Goal: Navigation & Orientation: Find specific page/section

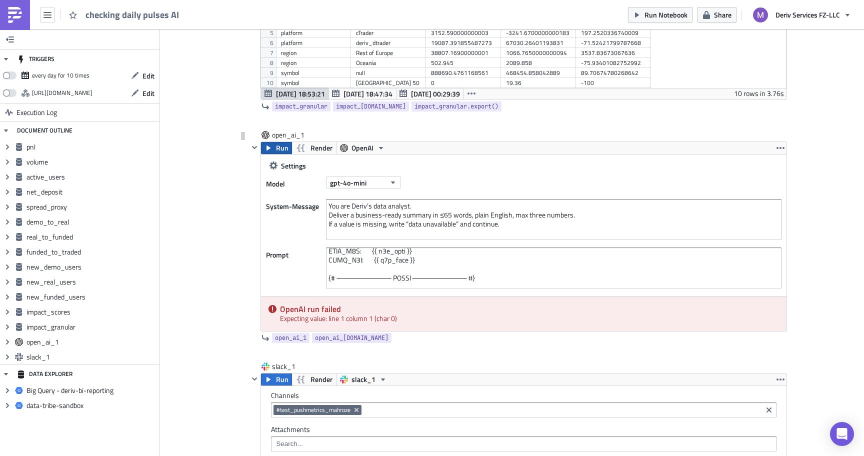
click at [278, 149] on span "Run" at bounding box center [282, 148] width 12 height 12
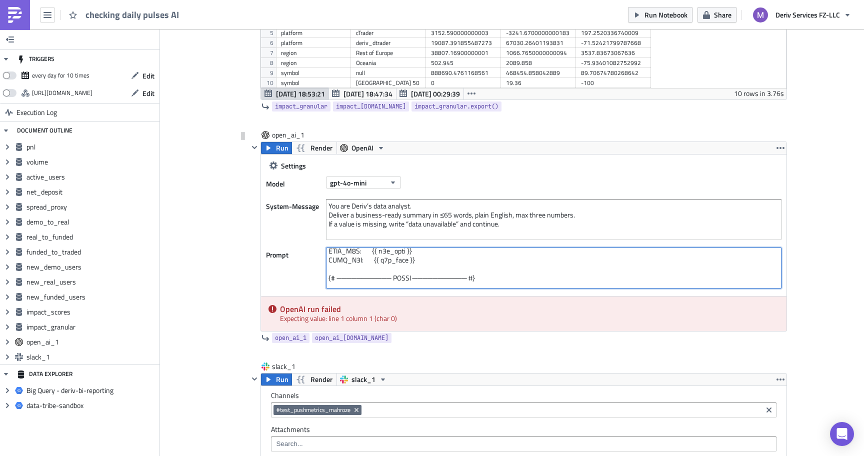
click at [397, 278] on textarea at bounding box center [553, 267] width 455 height 41
click at [334, 255] on textarea at bounding box center [553, 267] width 455 height 41
click at [328, 254] on textarea at bounding box center [553, 267] width 455 height 41
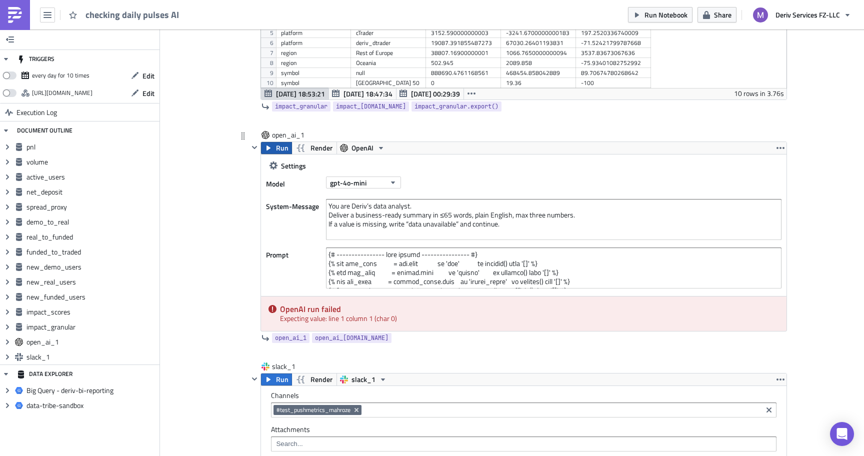
click at [277, 147] on span "Run" at bounding box center [282, 148] width 12 height 12
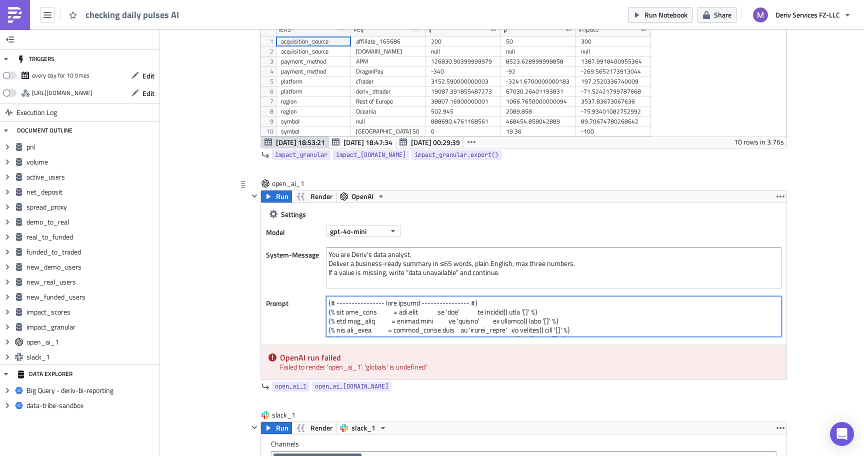
click at [413, 318] on textarea at bounding box center [553, 316] width 455 height 41
paste textarea "────────── LABEL MAP ────────── #} {% set label = { 'yesterday_pnl' : 'Yesterda…"
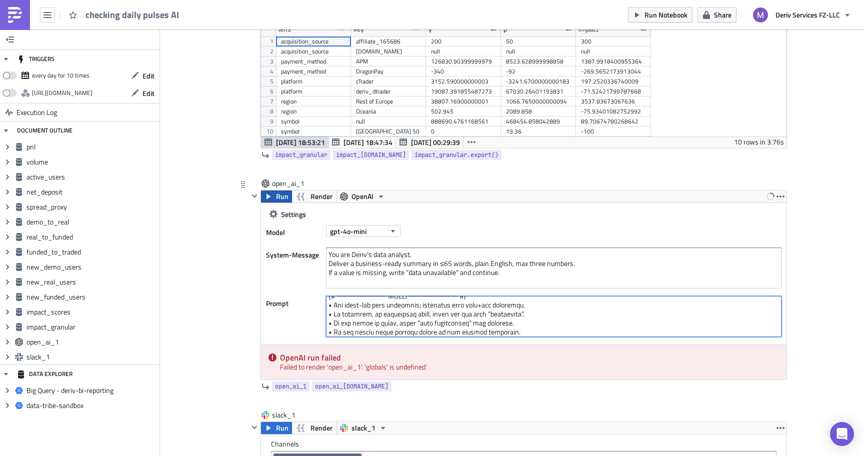
type textarea "{# ────────── LABEL MAP ────────── #} {% set label = { 'yesterday_pnl' : 'Yeste…"
click at [266, 193] on icon "button" at bounding box center [268, 196] width 8 height 8
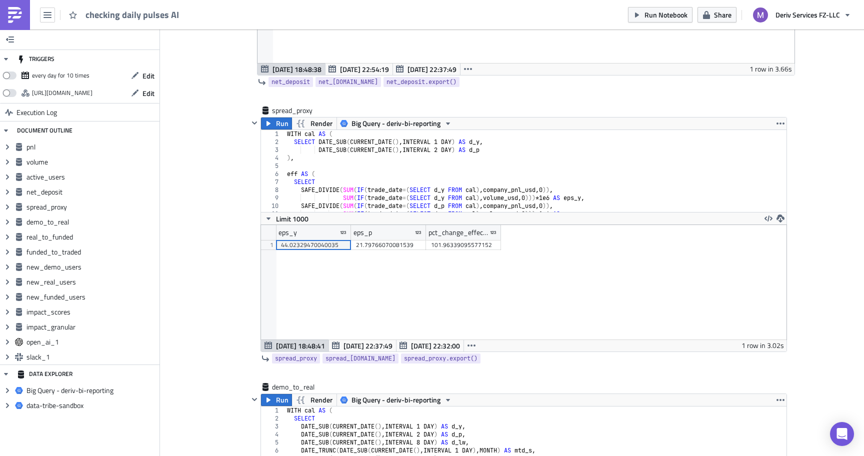
scroll to position [1100, 0]
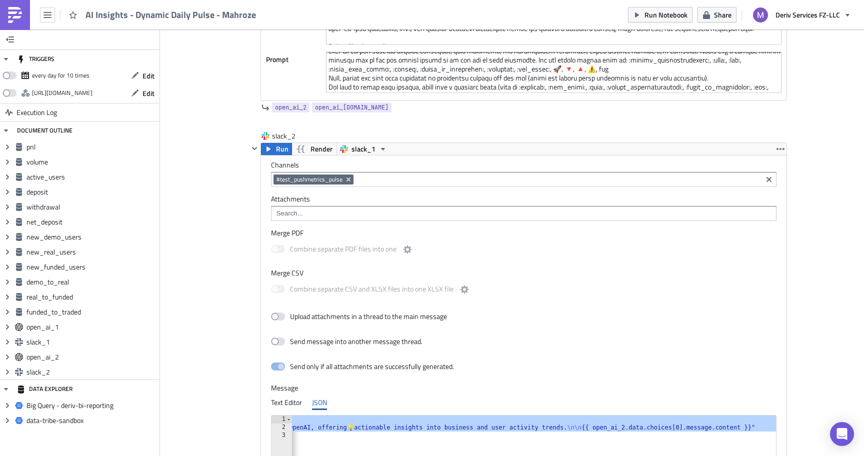
scroll to position [93, 0]
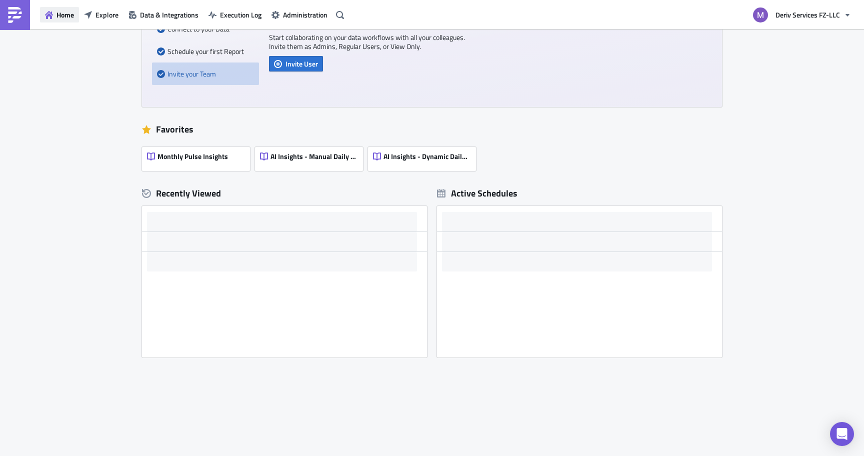
click at [59, 20] on button "Home" at bounding box center [59, 14] width 39 height 15
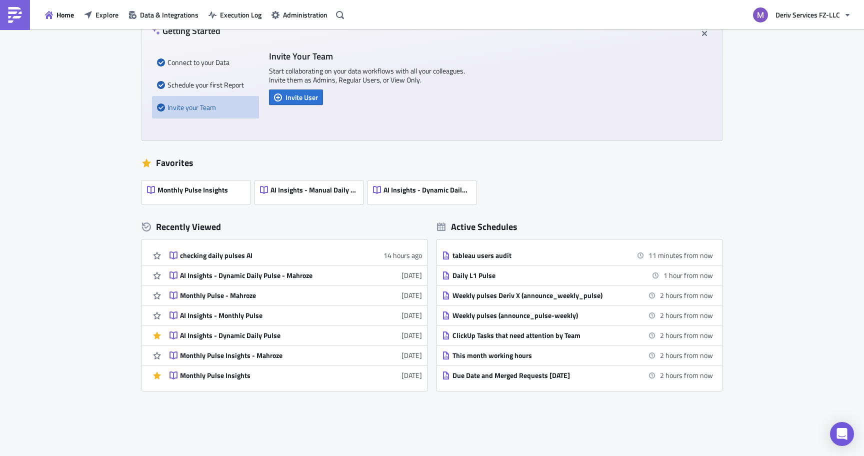
scroll to position [56, 0]
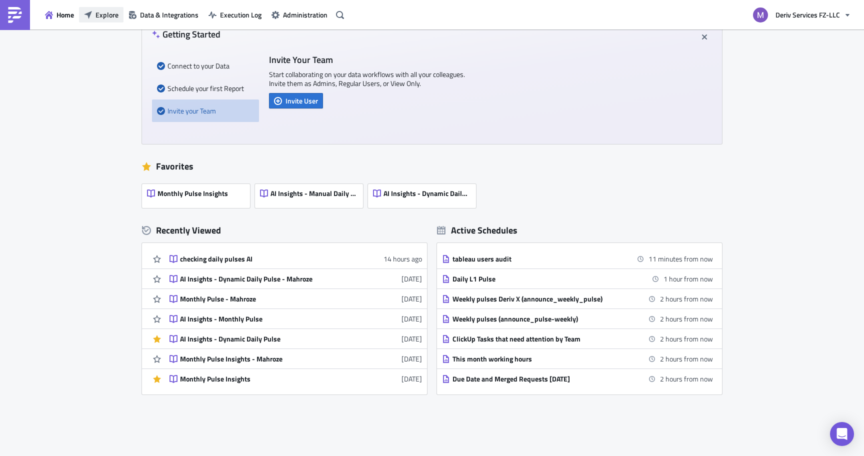
click at [113, 16] on span "Explore" at bounding box center [106, 14] width 23 height 10
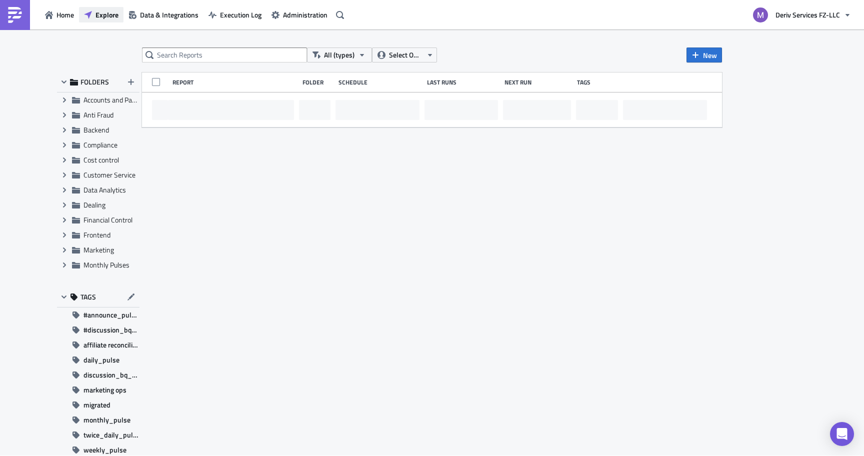
scroll to position [2, 0]
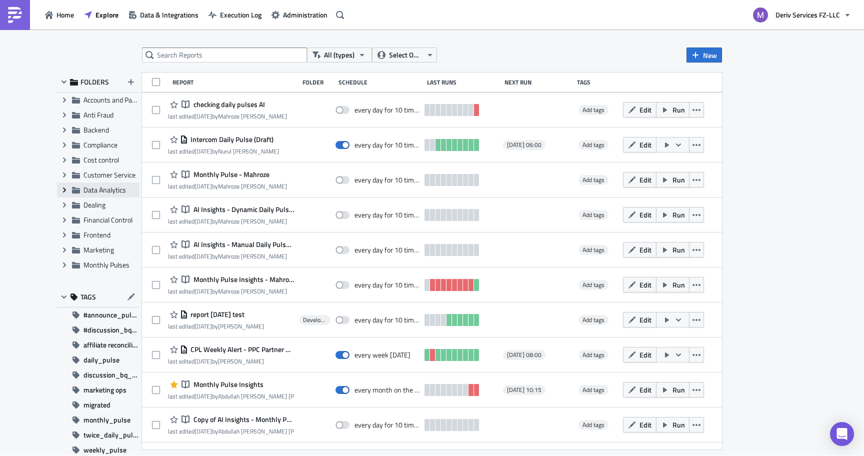
click at [64, 190] on icon "Expand group" at bounding box center [64, 190] width 8 height 8
click at [94, 208] on div "Development" at bounding box center [98, 204] width 82 height 15
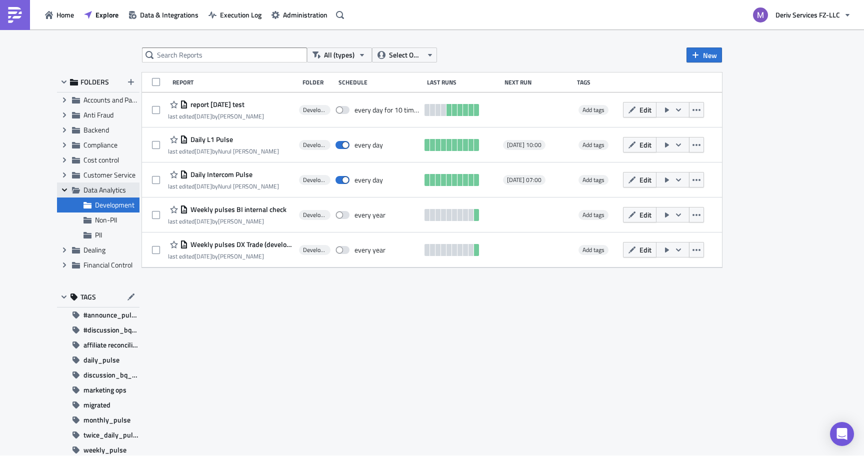
click at [59, 189] on span "Collapse group" at bounding box center [64, 189] width 15 height 15
click at [100, 78] on span "FOLDERS" at bounding box center [94, 81] width 28 height 9
click at [105, 14] on span "Explore" at bounding box center [106, 14] width 23 height 10
click at [97, 99] on span "Accounts and Payments" at bounding box center [118, 99] width 71 height 10
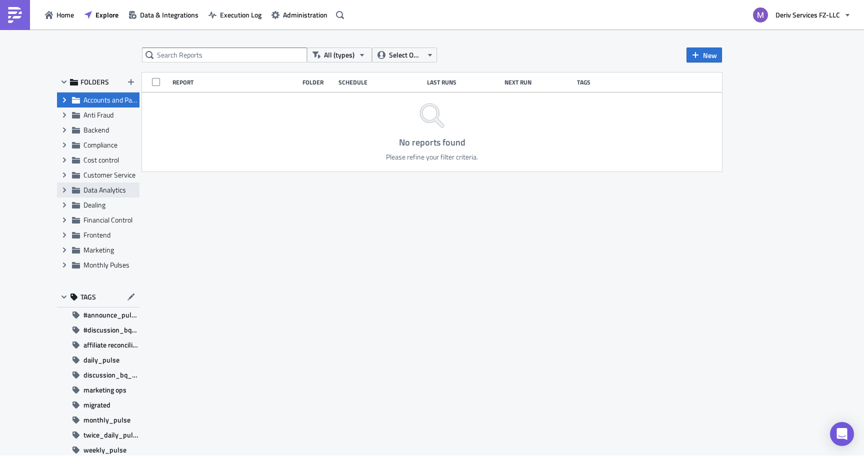
click at [94, 184] on div "Expand group Data Analytics" at bounding box center [98, 189] width 82 height 15
click at [96, 114] on span "Anti Fraud" at bounding box center [98, 114] width 30 height 10
click at [90, 192] on span "Data Analytics" at bounding box center [104, 189] width 42 height 10
click at [60, 188] on icon "Expand group" at bounding box center [64, 190] width 8 height 8
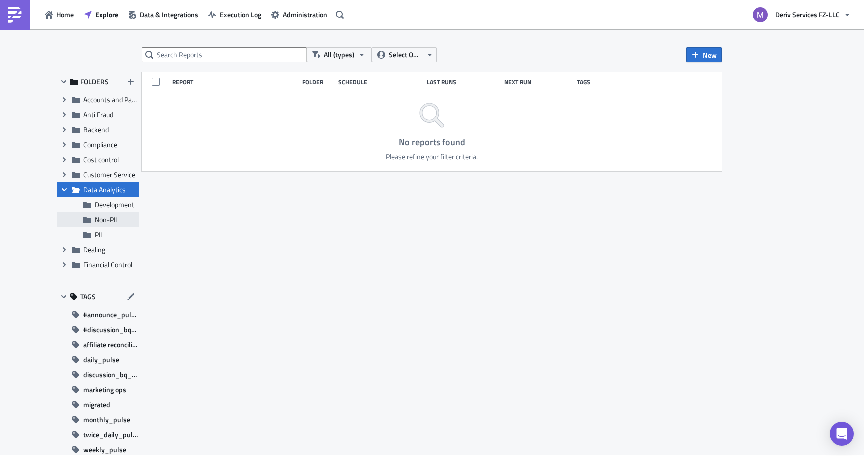
click at [108, 218] on span "Non-PII" at bounding box center [106, 219] width 22 height 10
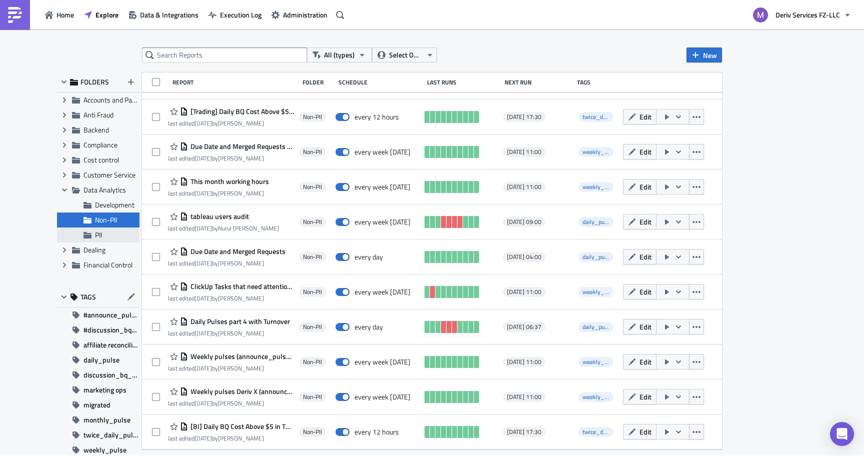
click at [91, 231] on icon at bounding box center [87, 235] width 8 height 8
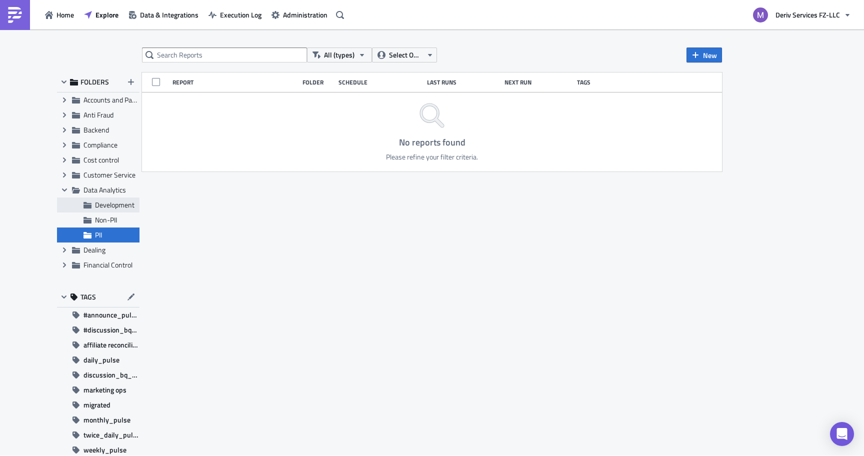
click at [111, 209] on span "Development" at bounding box center [114, 204] width 39 height 10
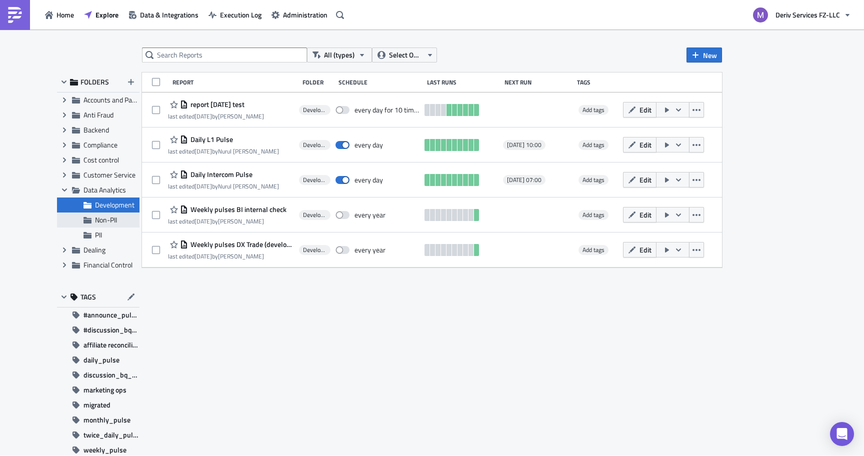
click at [106, 222] on span "Non-PII" at bounding box center [106, 219] width 22 height 10
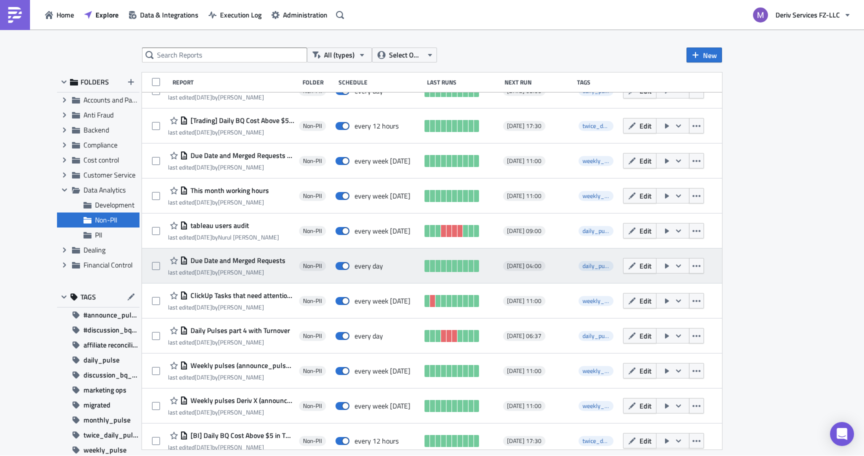
scroll to position [63, 0]
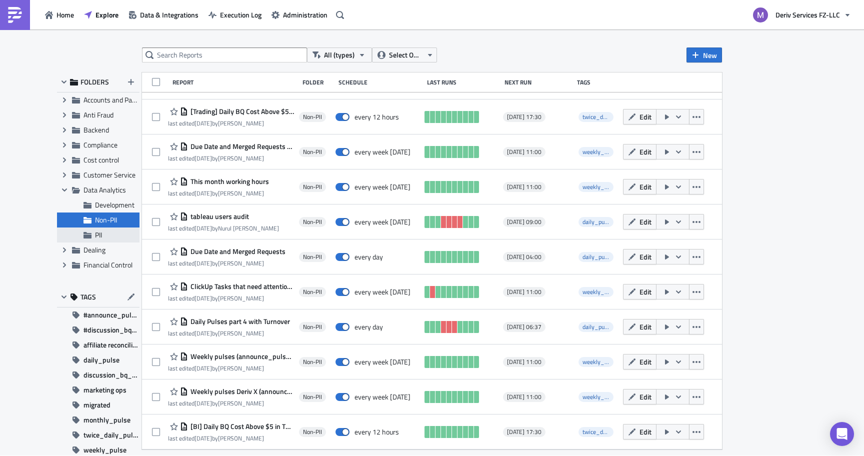
click at [107, 236] on span "PII" at bounding box center [116, 234] width 42 height 9
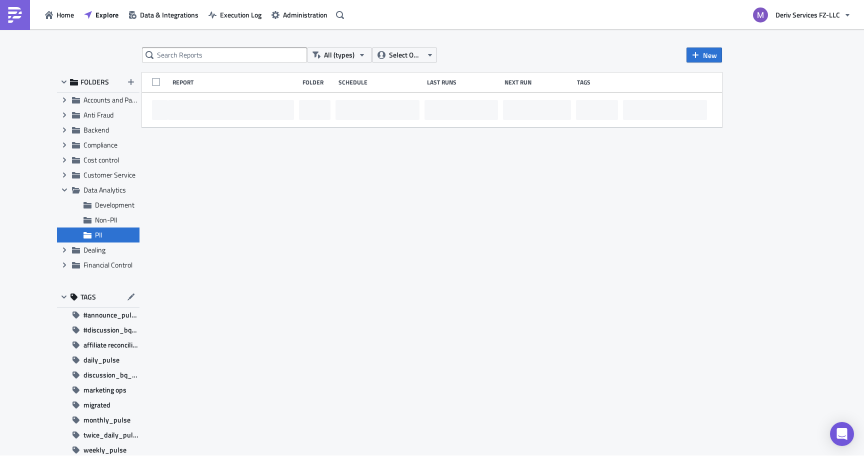
scroll to position [0, 0]
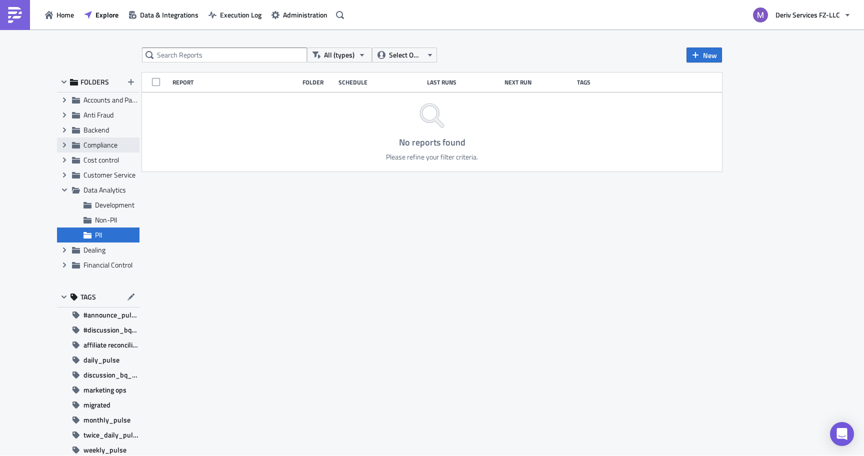
click at [94, 148] on span "Compliance" at bounding box center [100, 144] width 34 height 10
click at [93, 167] on div "Expand group Customer Service" at bounding box center [98, 174] width 82 height 15
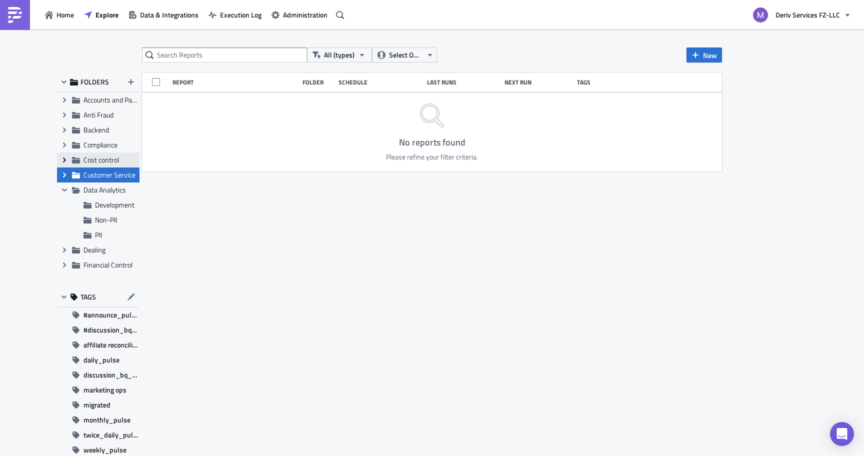
click at [63, 160] on icon "Expand group" at bounding box center [64, 160] width 8 height 8
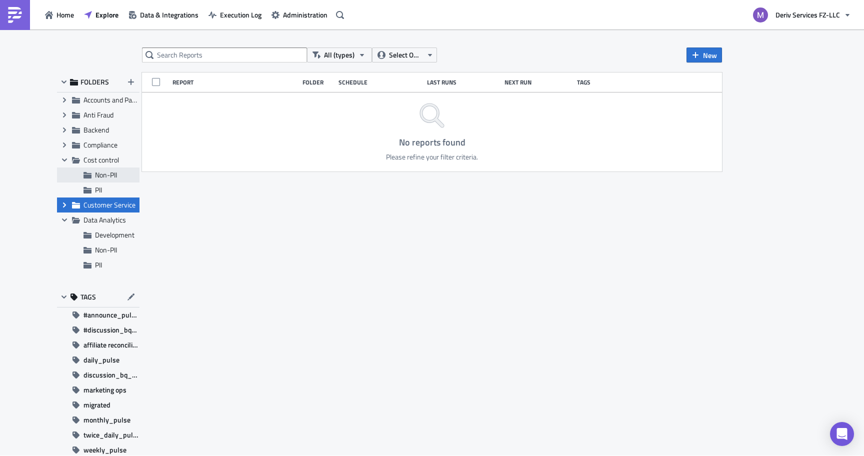
click at [78, 178] on div "Non-PII" at bounding box center [98, 174] width 82 height 15
click at [60, 207] on icon "Expand group" at bounding box center [64, 205] width 8 height 8
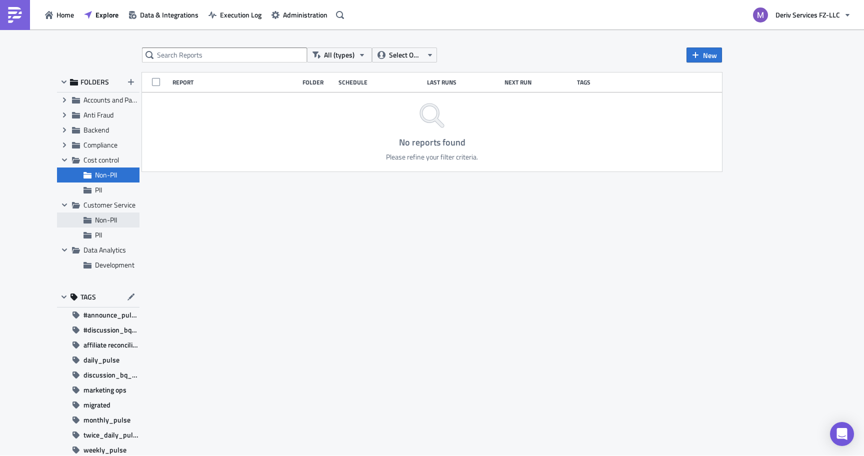
click at [102, 219] on span "Non-PII" at bounding box center [106, 219] width 22 height 10
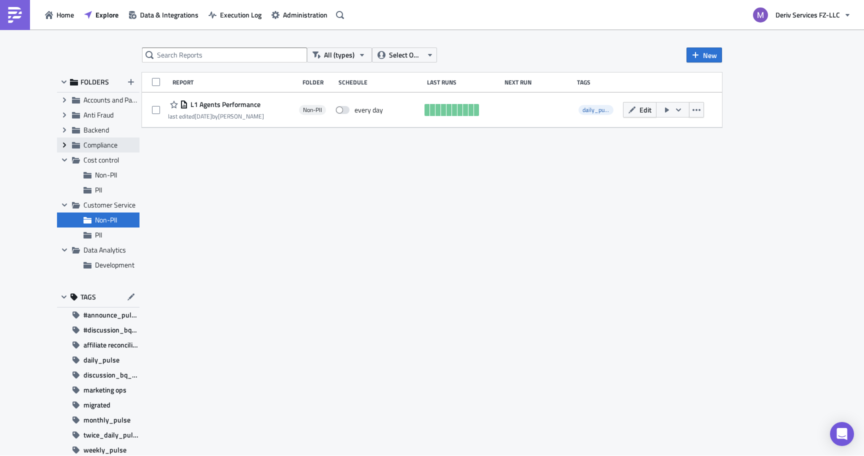
click at [64, 146] on icon "Expand group" at bounding box center [64, 145] width 8 height 8
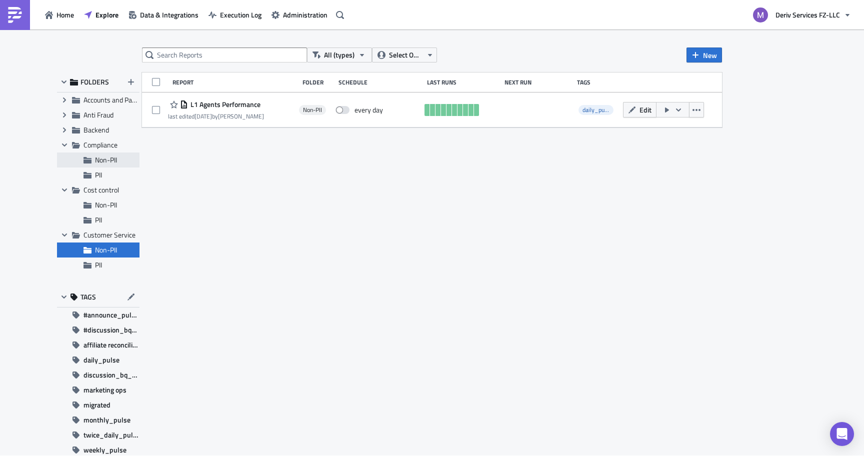
click at [90, 164] on div "Non-PII" at bounding box center [98, 159] width 82 height 15
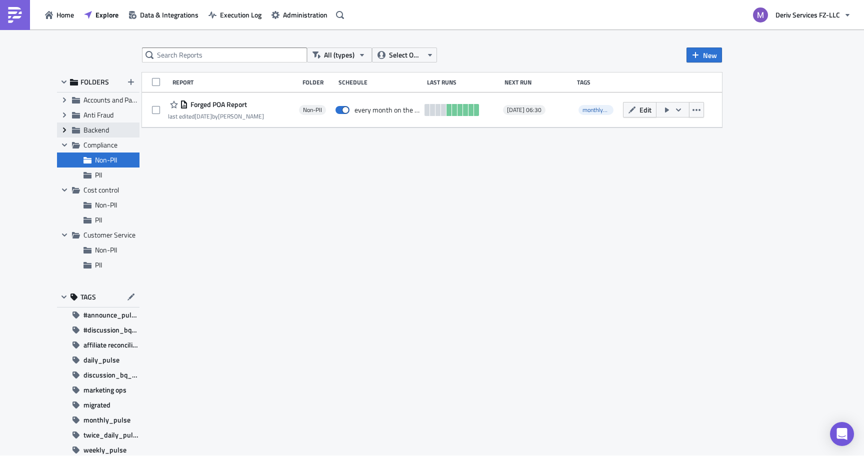
click at [62, 127] on icon "Expand group" at bounding box center [64, 130] width 8 height 8
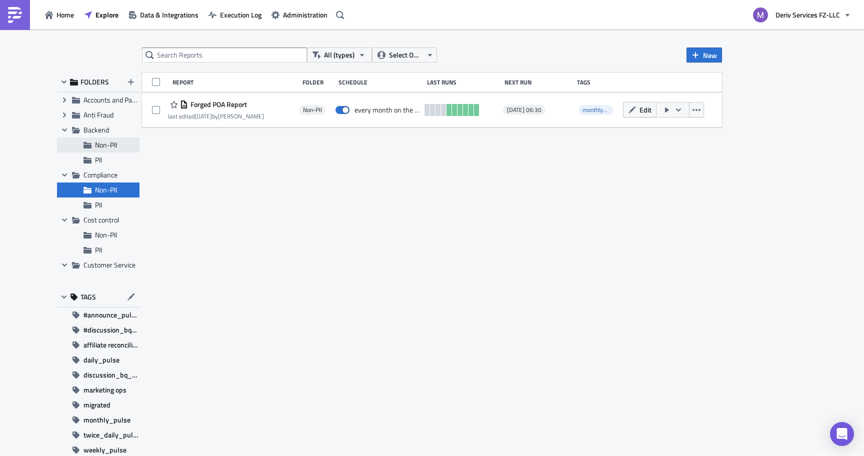
click at [93, 147] on div "Non-PII" at bounding box center [98, 144] width 82 height 15
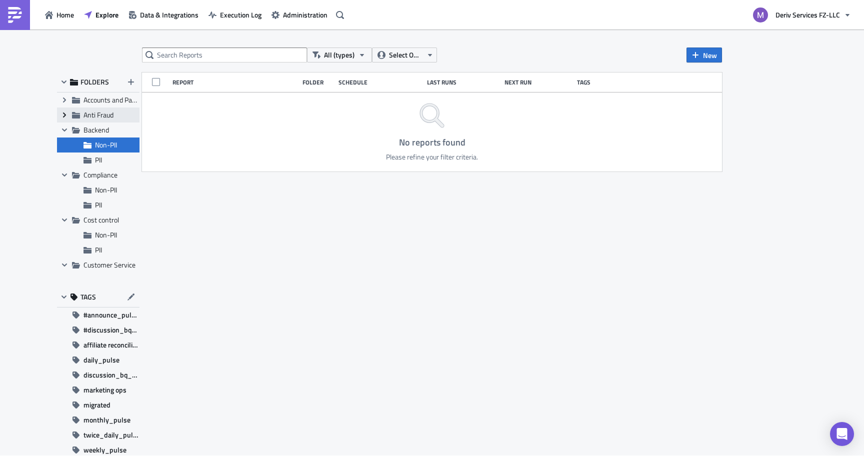
click at [68, 116] on icon "Expand group" at bounding box center [64, 115] width 8 height 8
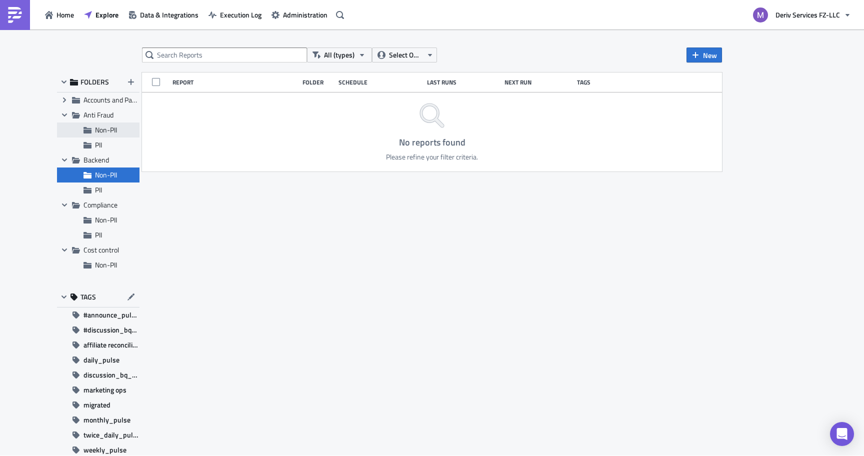
click at [92, 129] on div "Non-PII" at bounding box center [98, 129] width 82 height 15
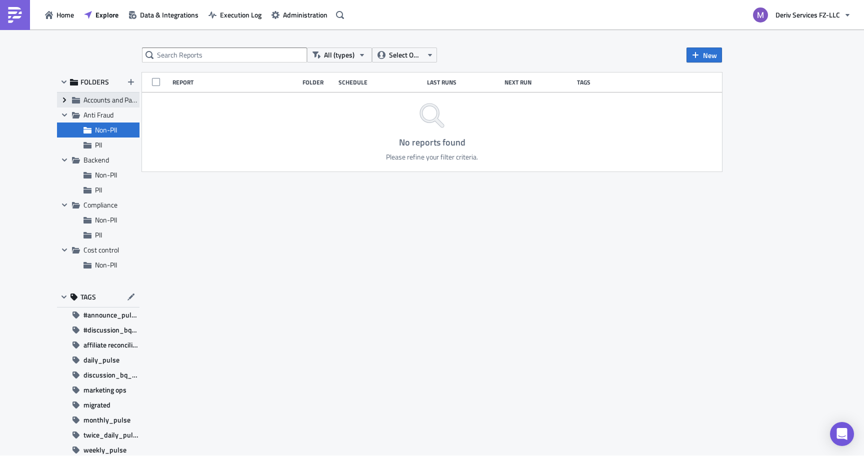
click at [63, 98] on icon "Expand group" at bounding box center [64, 100] width 8 height 8
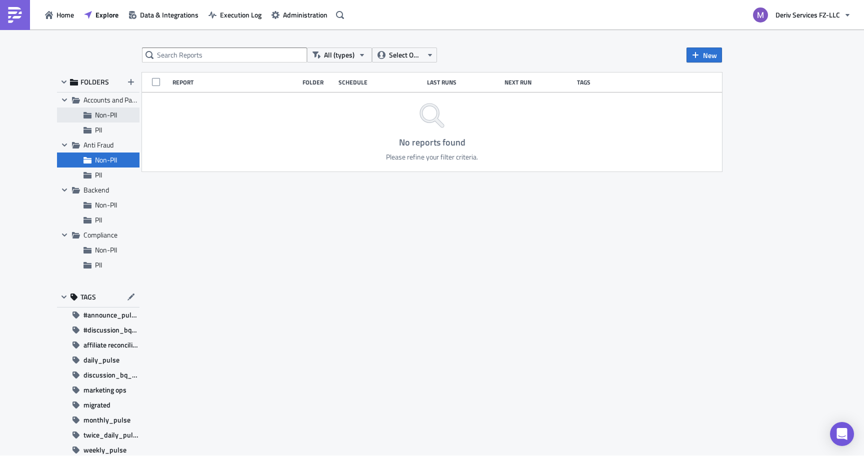
click at [88, 119] on div "Non-PII" at bounding box center [98, 114] width 82 height 15
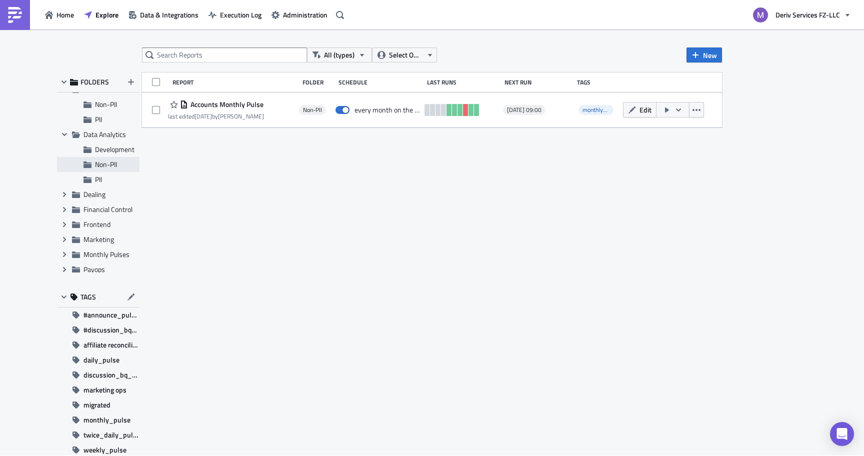
scroll to position [240, 0]
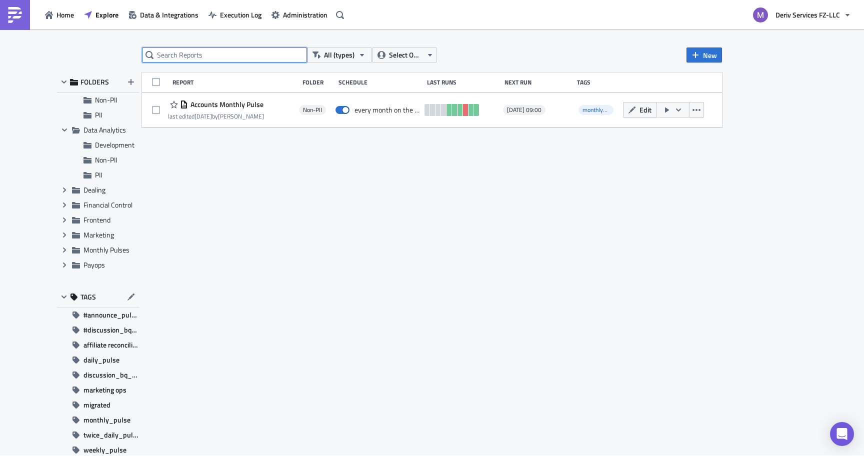
click at [247, 51] on input "text" at bounding box center [224, 54] width 165 height 15
type input "daily"
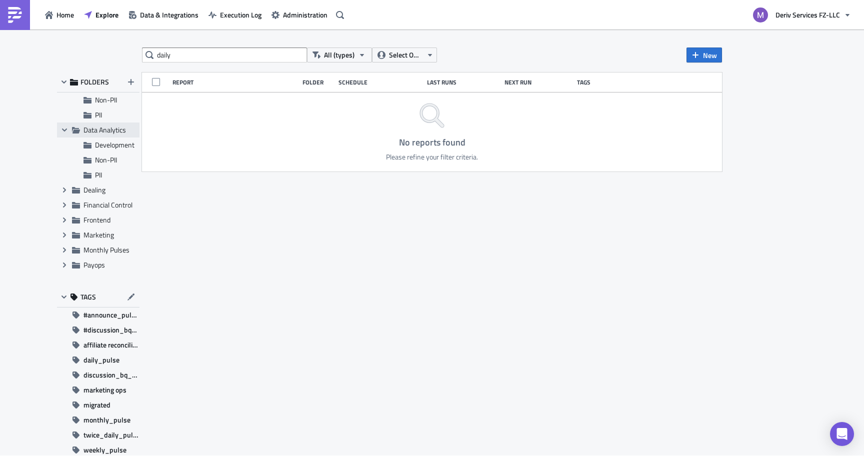
click at [115, 128] on span "Data Analytics" at bounding box center [104, 129] width 42 height 10
click at [105, 22] on button "Explore" at bounding box center [101, 14] width 44 height 15
click at [102, 16] on span "Explore" at bounding box center [106, 14] width 23 height 10
click at [56, 17] on span "Home" at bounding box center [64, 14] width 17 height 10
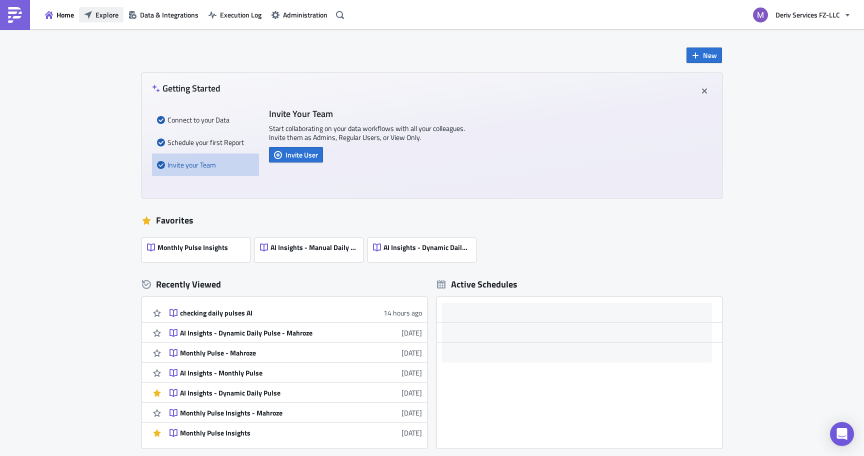
click at [105, 18] on span "Explore" at bounding box center [106, 14] width 23 height 10
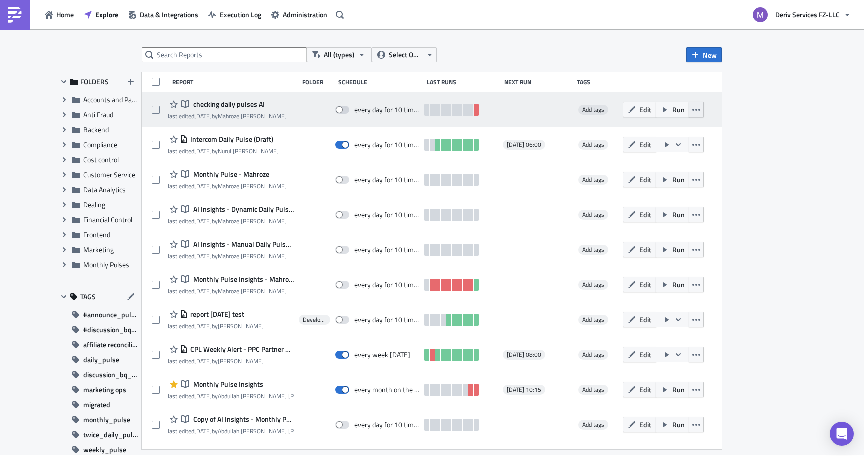
click at [695, 110] on icon "button" at bounding box center [696, 110] width 8 height 2
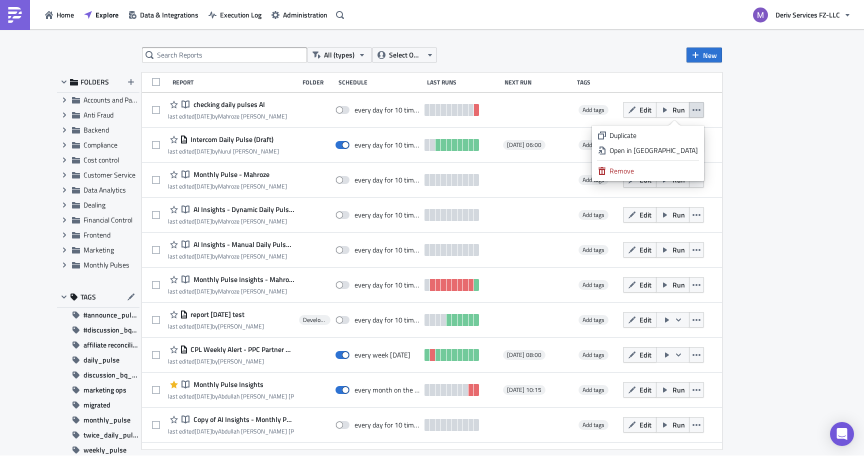
click at [800, 128] on div "All (types) Select Owner New FOLDERS Expand group Accounts and Payments Expand …" at bounding box center [432, 241] width 864 height 428
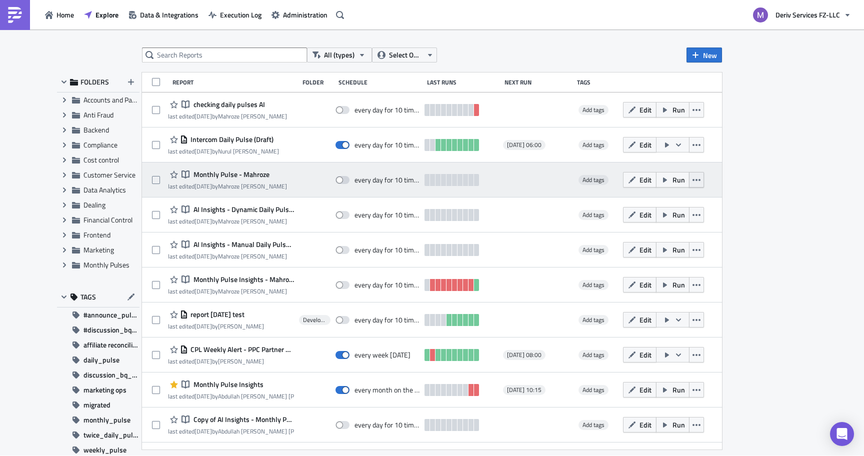
click at [697, 178] on icon "button" at bounding box center [696, 180] width 8 height 8
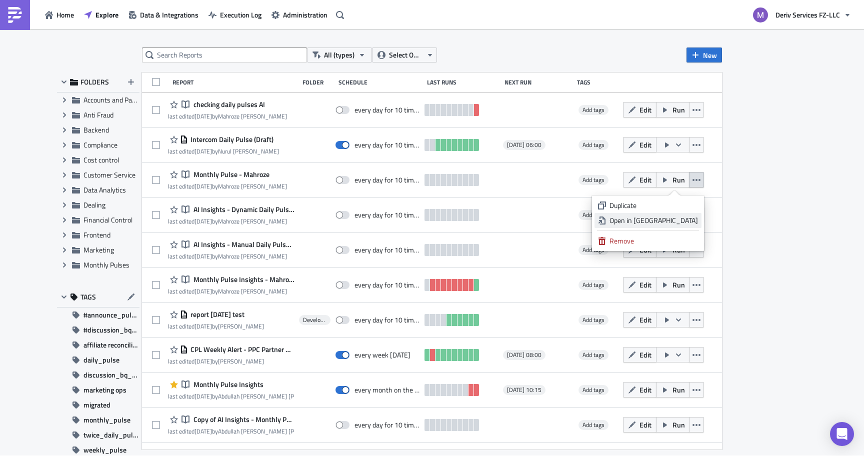
click at [670, 218] on div "Open in [GEOGRAPHIC_DATA]" at bounding box center [653, 220] width 88 height 10
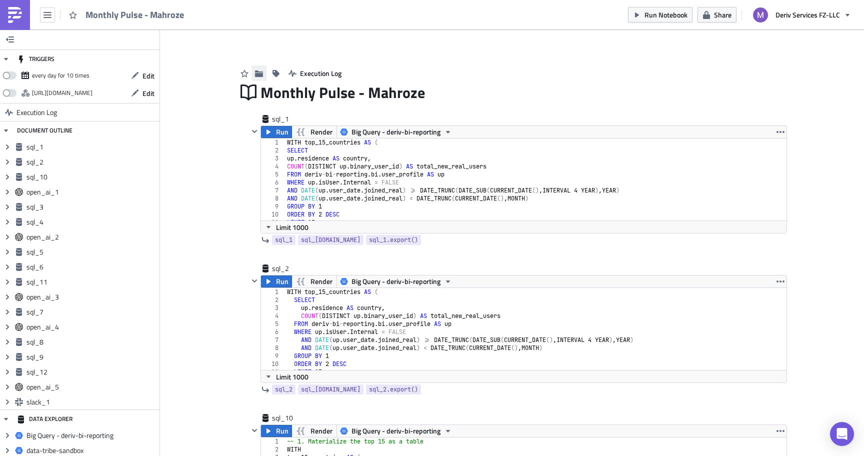
click at [258, 73] on icon "button" at bounding box center [259, 73] width 8 height 6
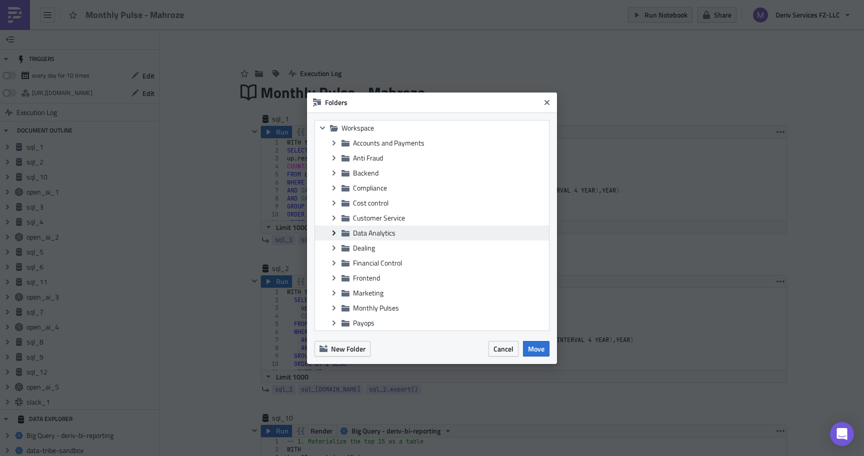
click at [332, 230] on icon at bounding box center [333, 232] width 3 height 5
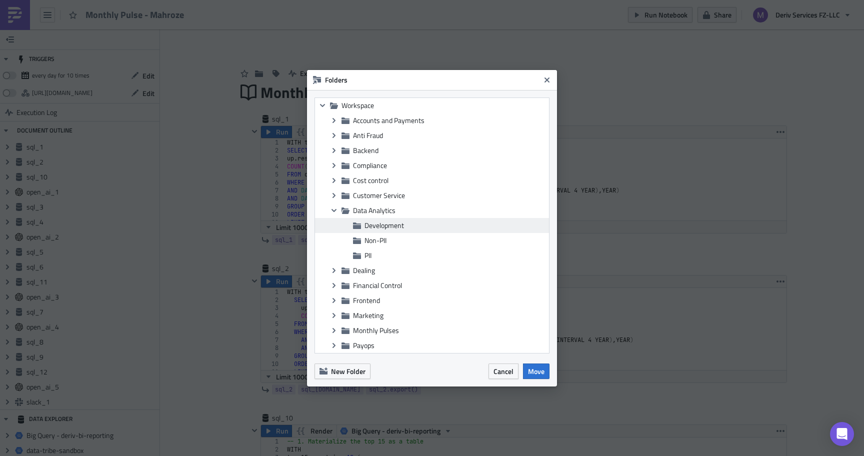
click at [354, 226] on icon at bounding box center [357, 225] width 8 height 6
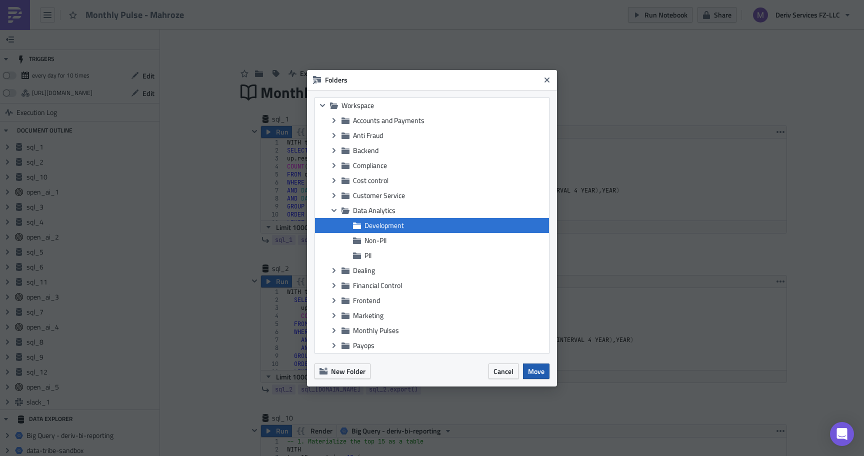
click at [535, 370] on span "Move" at bounding box center [536, 371] width 16 height 10
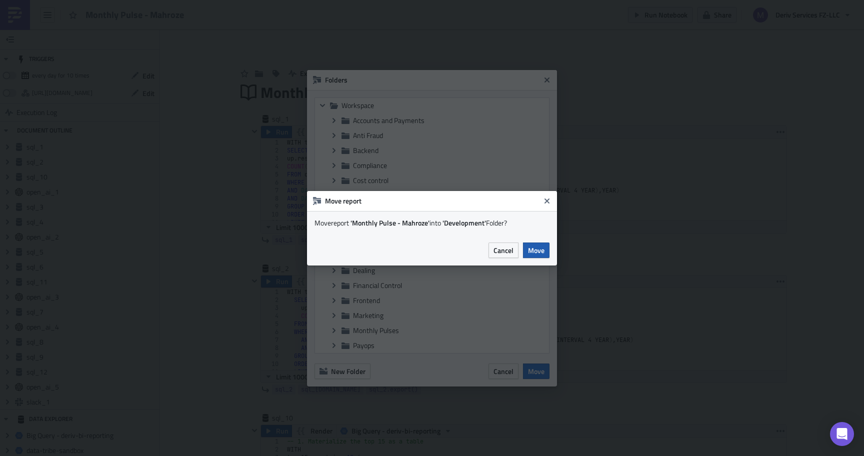
click at [537, 244] on button "Move" at bounding box center [536, 249] width 26 height 15
